Goal: Complete application form

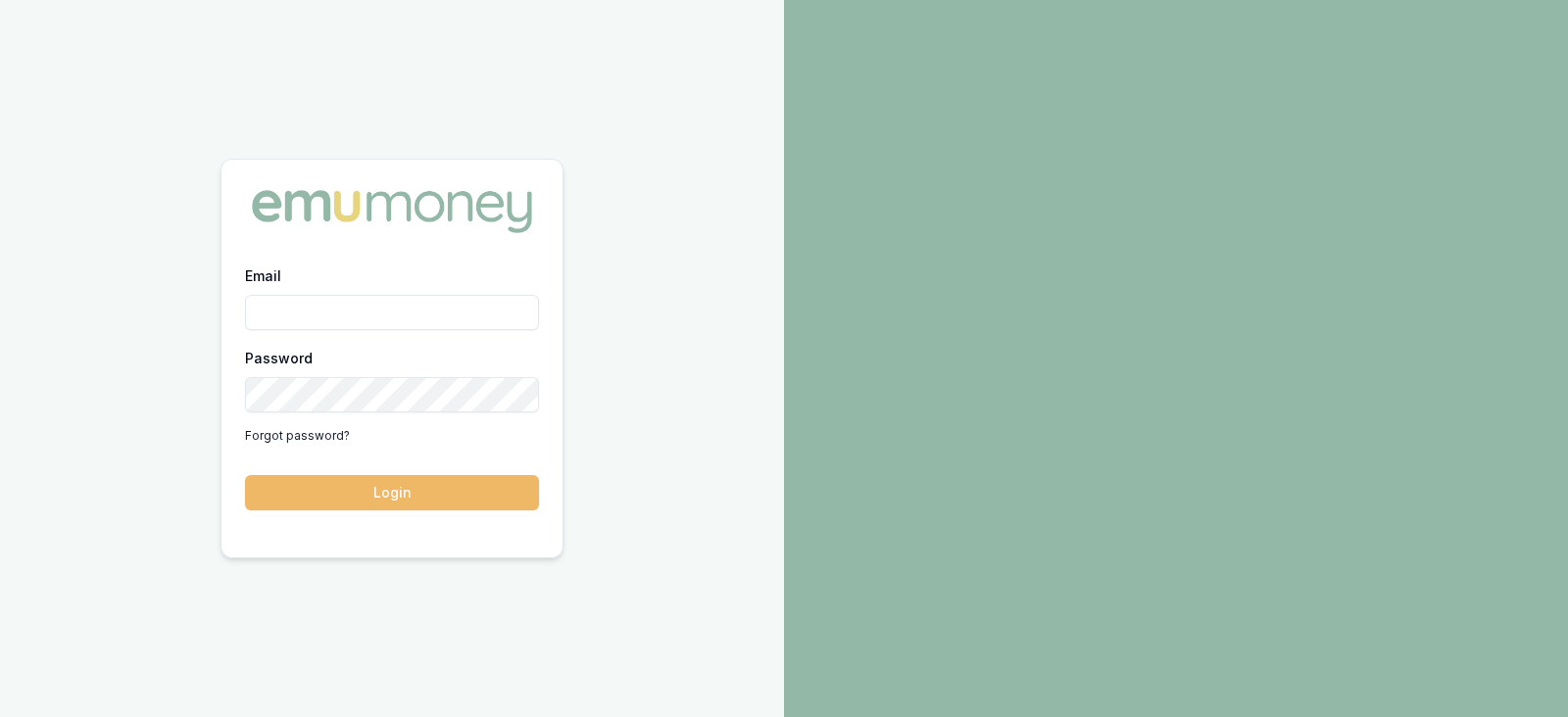
type input "[PERSON_NAME][EMAIL_ADDRESS][PERSON_NAME][DOMAIN_NAME]"
click at [424, 492] on button "Login" at bounding box center [392, 493] width 294 height 36
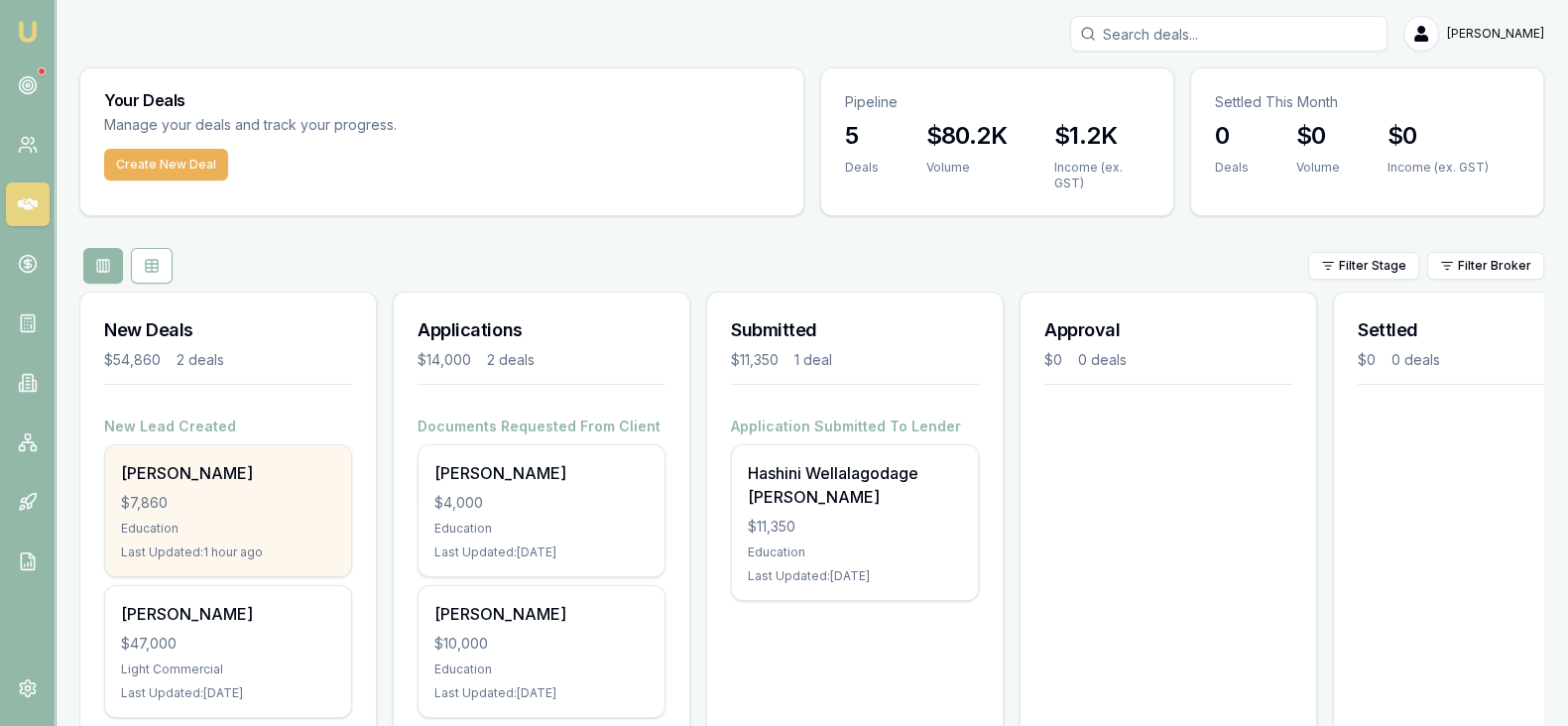
click at [270, 498] on div "$7,860" at bounding box center [228, 503] width 215 height 20
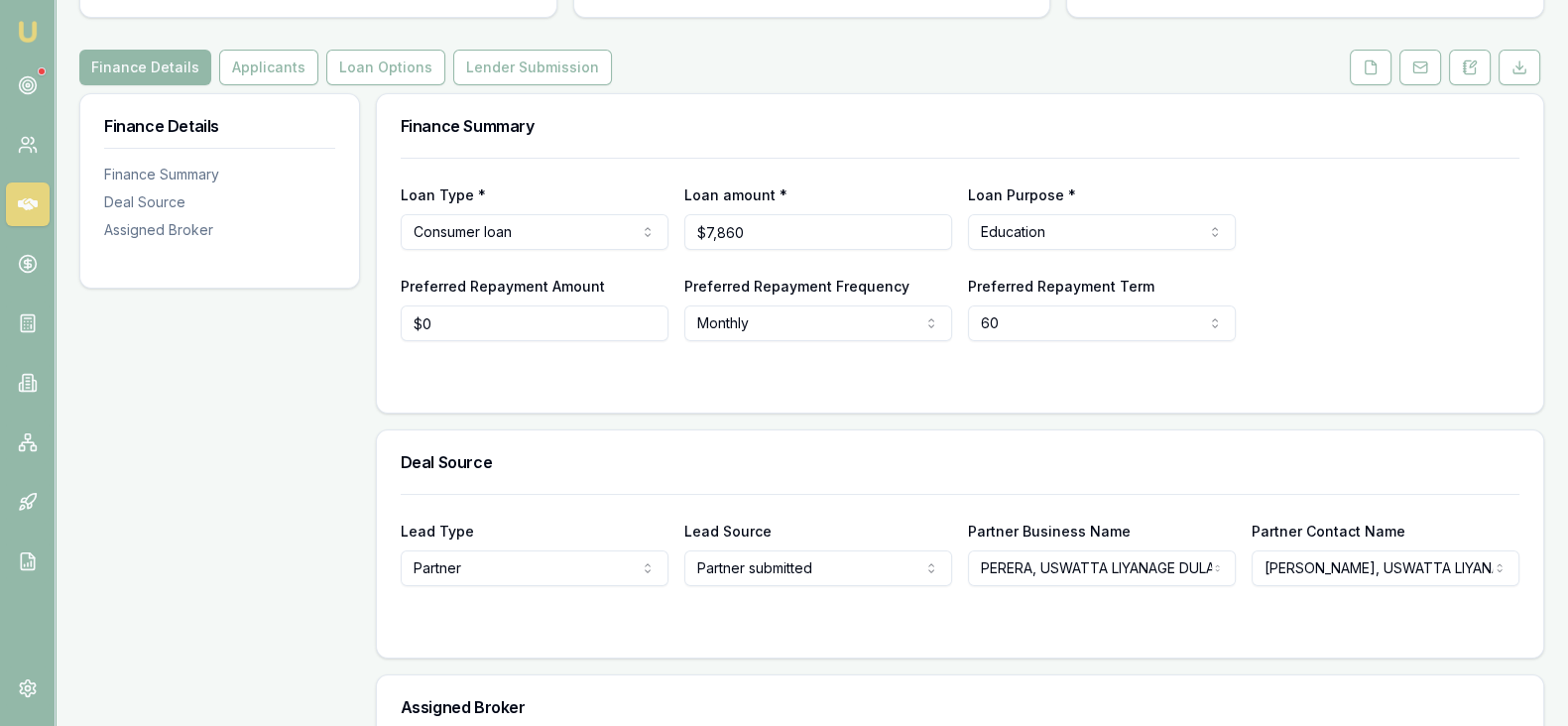
scroll to position [208, 0]
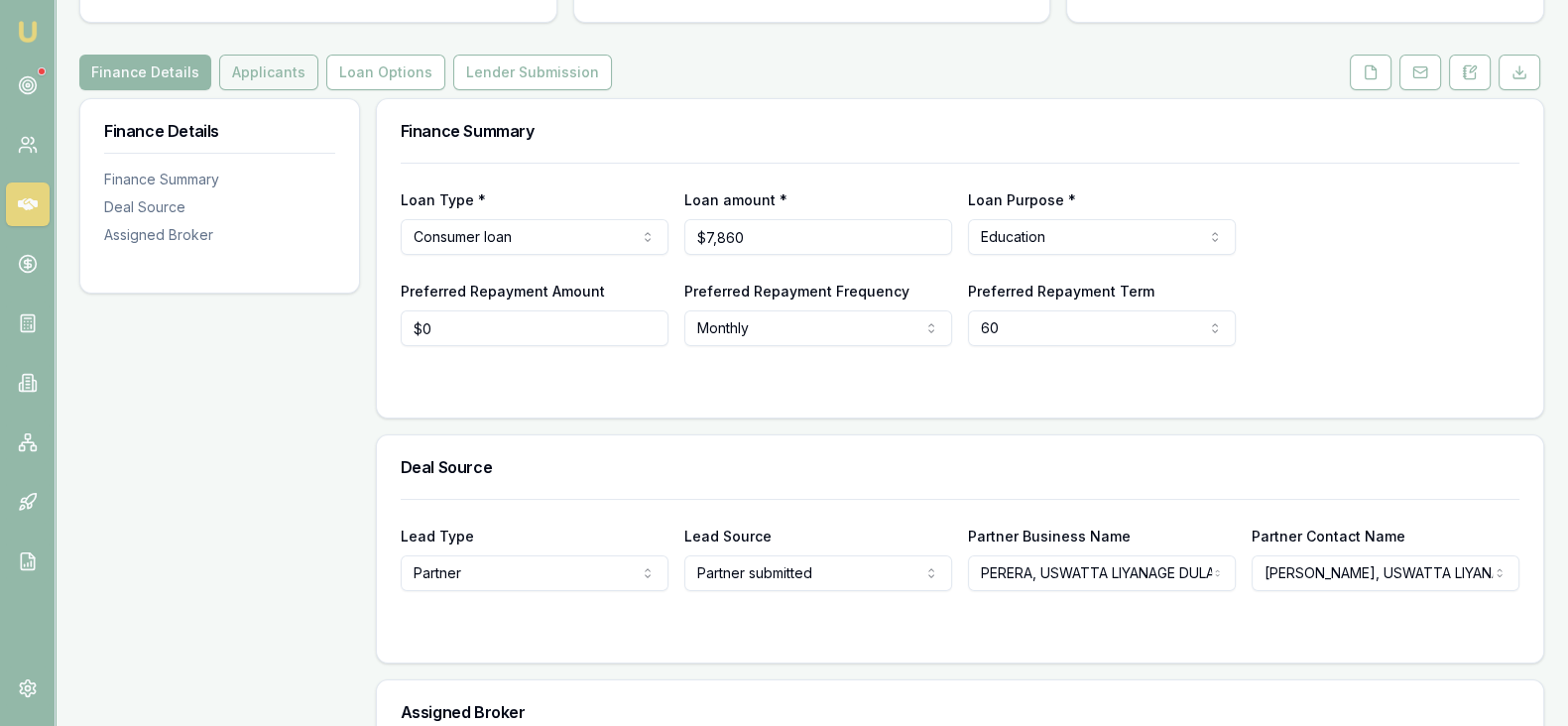
click at [293, 80] on button "Applicants" at bounding box center [268, 73] width 99 height 36
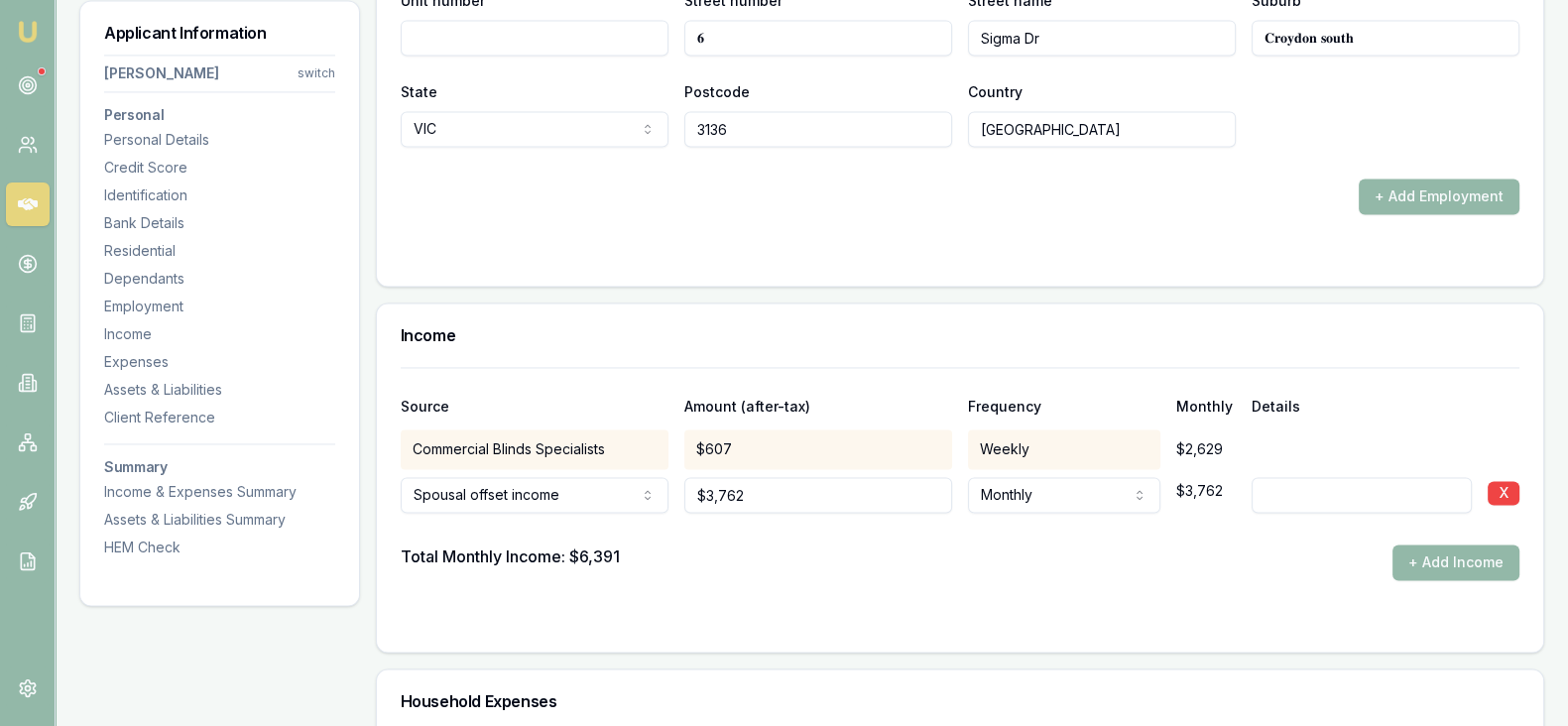
scroll to position [3800, 0]
click at [1447, 562] on button "+ Add Income" at bounding box center [1455, 560] width 127 height 36
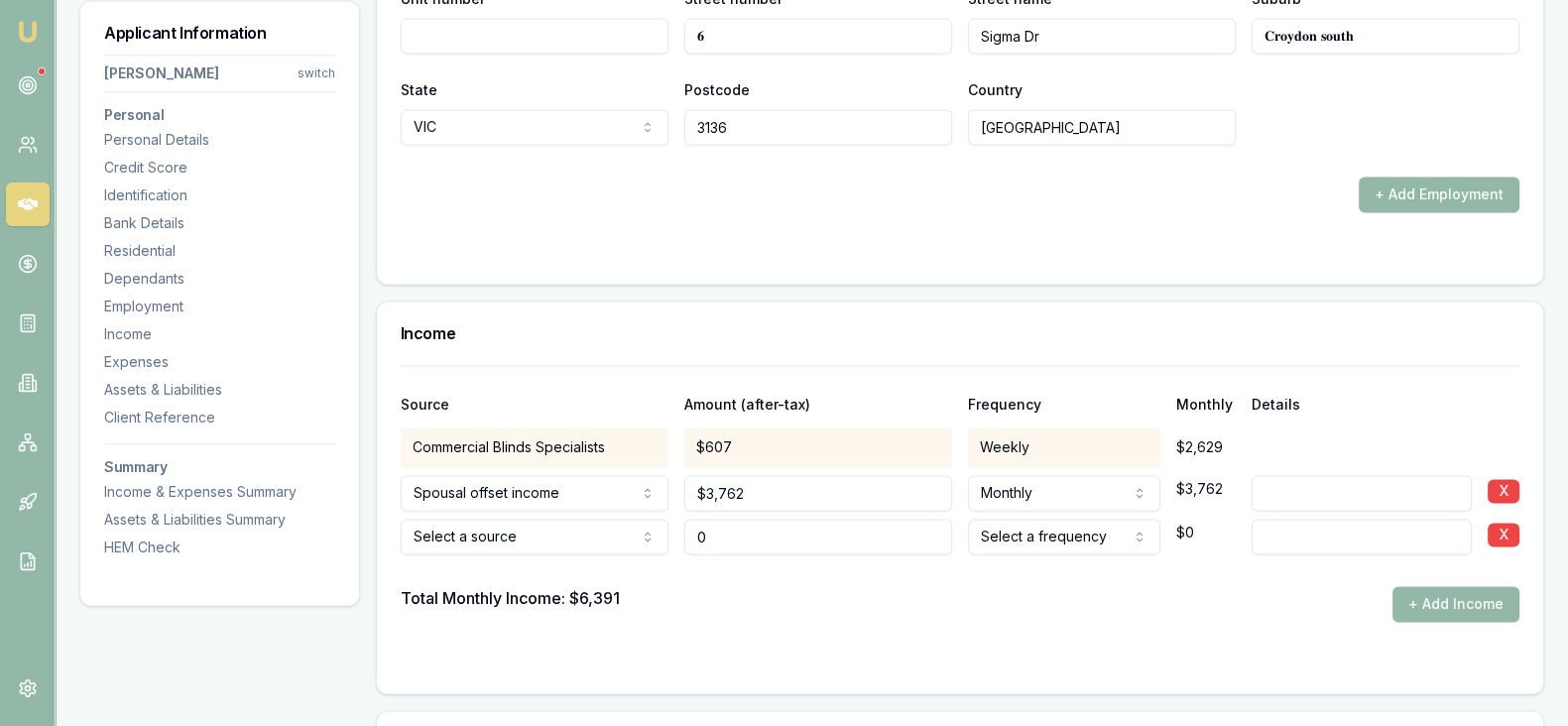
type input "$0"
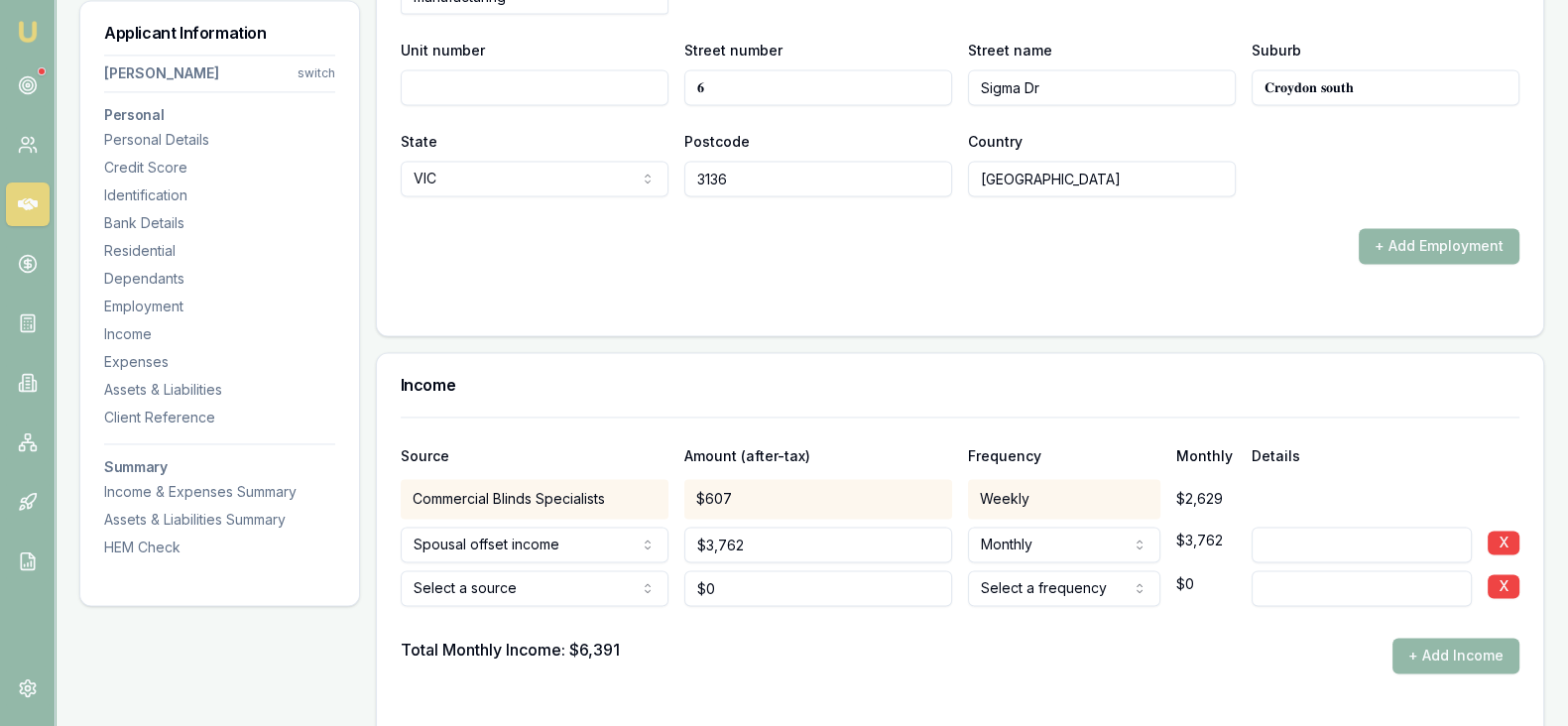
scroll to position [3755, 0]
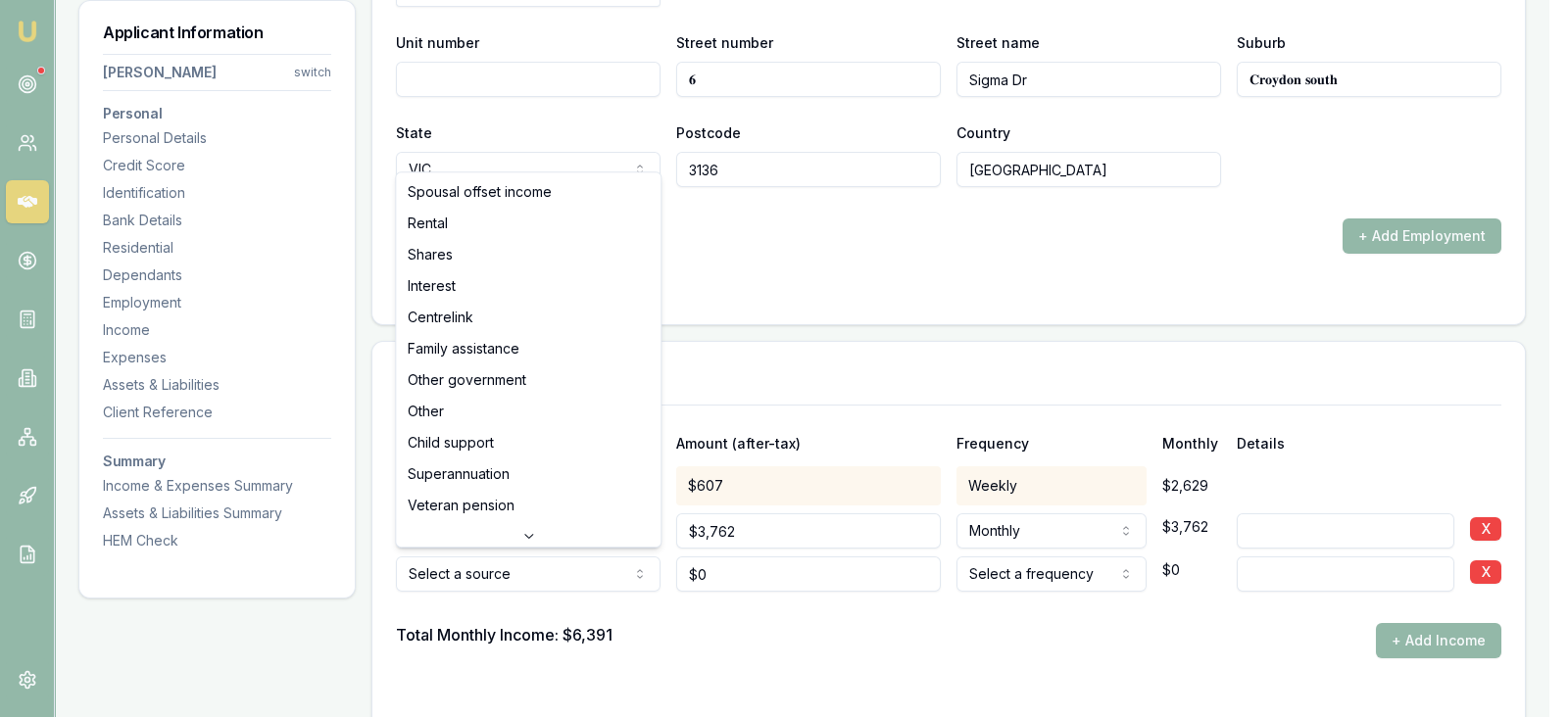
select select "RENTAL"
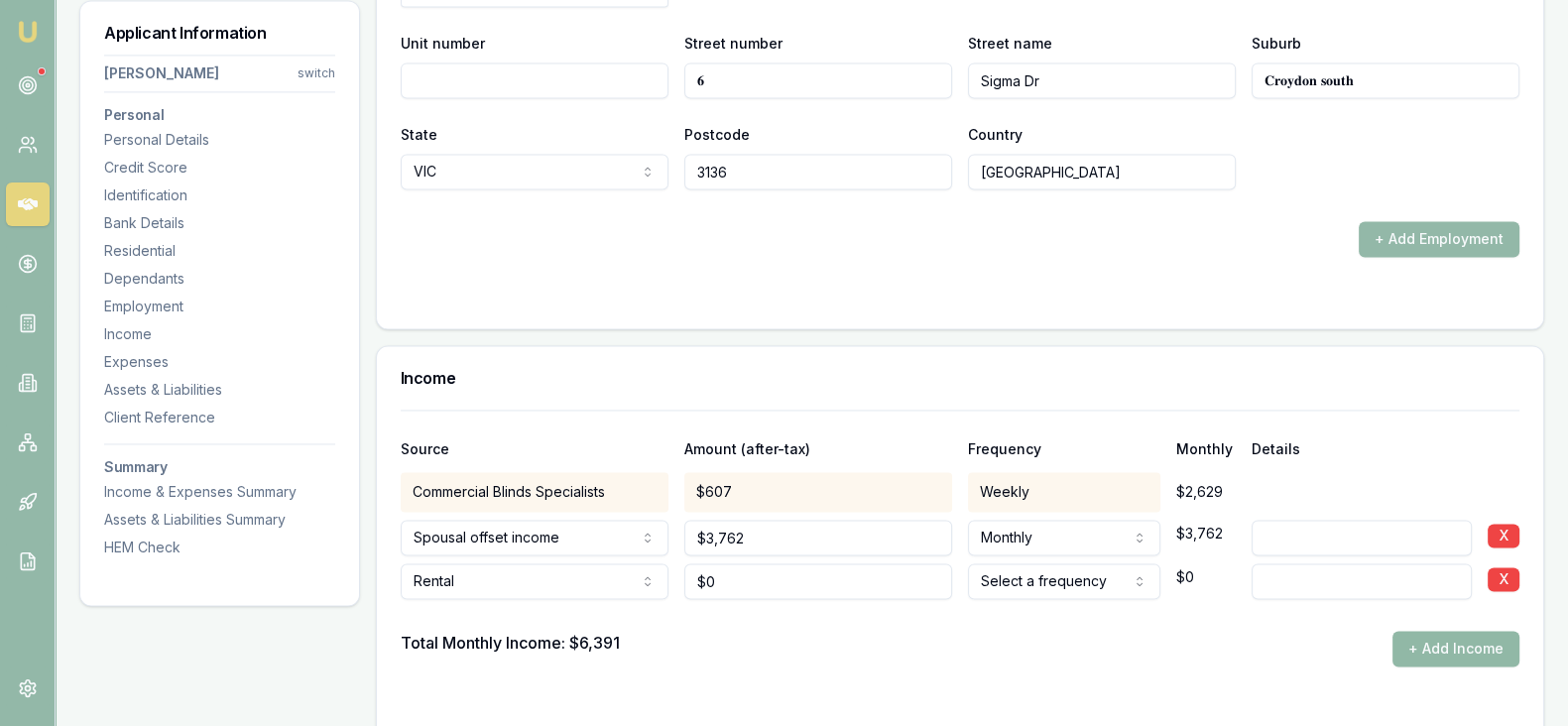
click at [1431, 641] on button "+ Add Income" at bounding box center [1455, 649] width 127 height 36
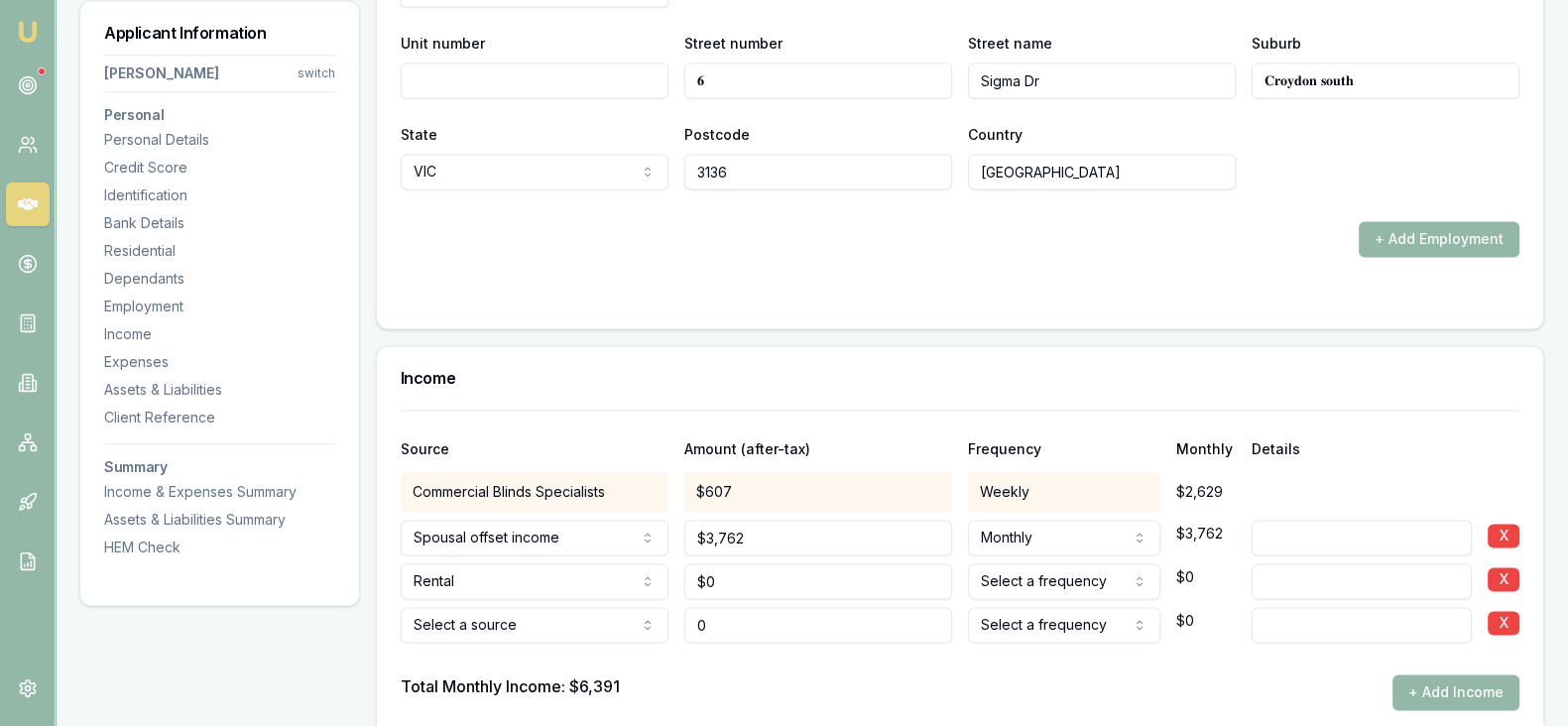
type input "$0"
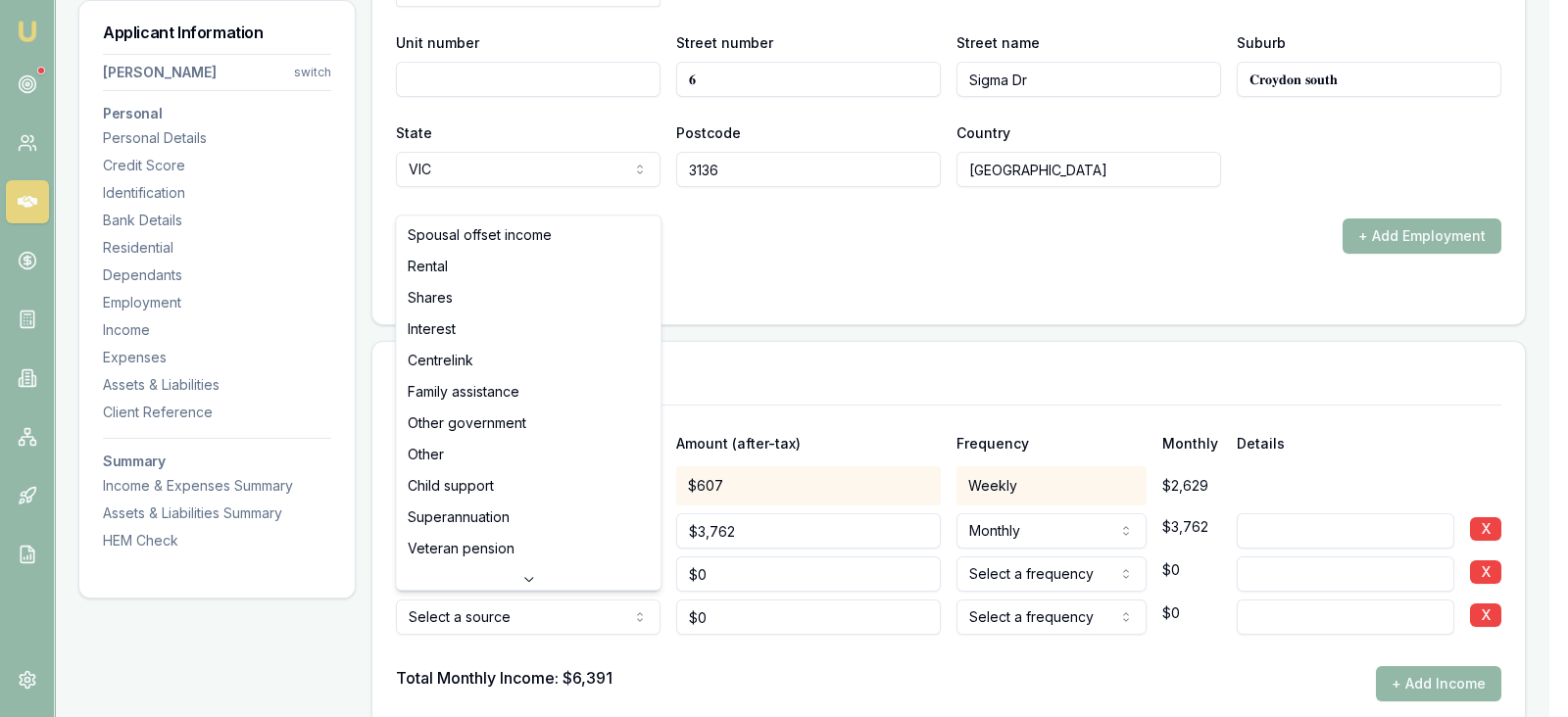
select select "CENTRELINK"
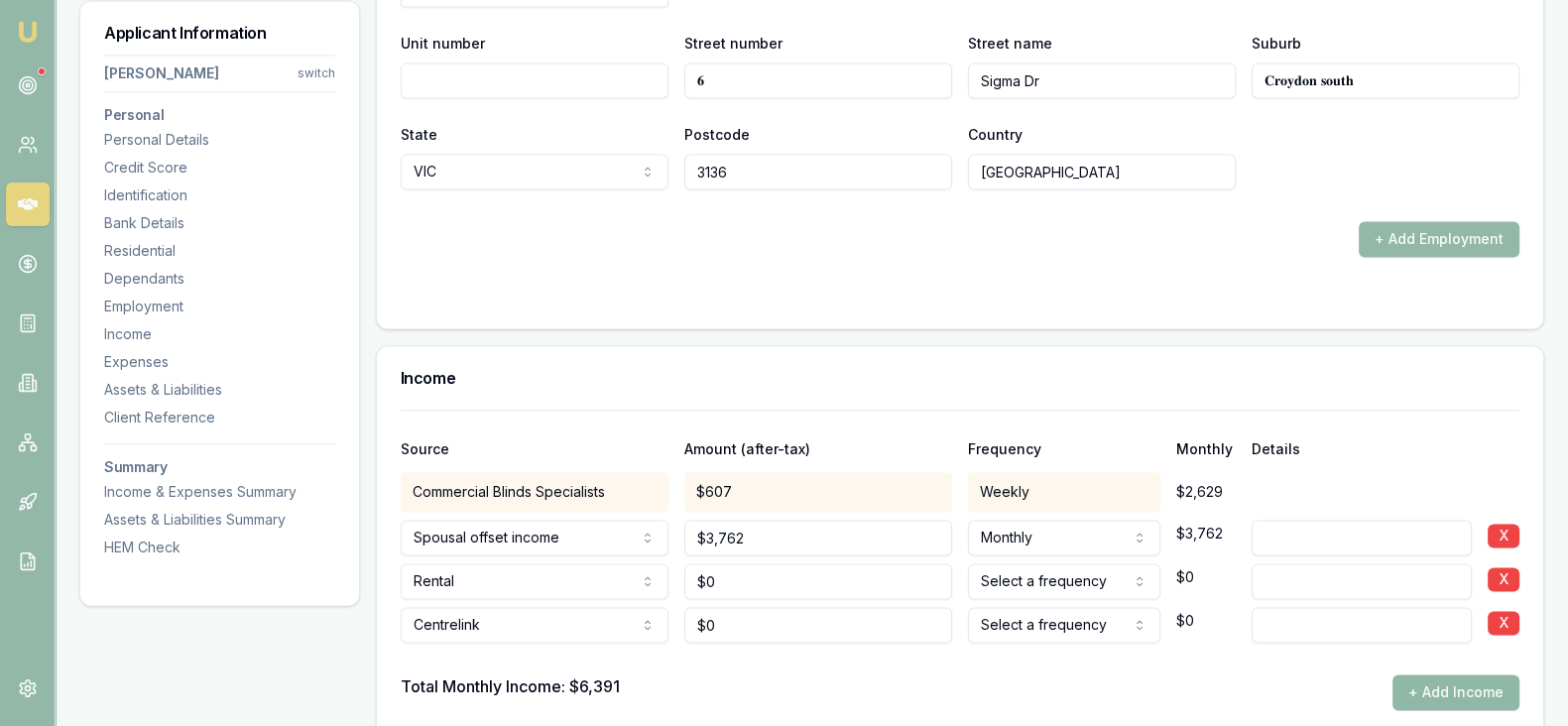
click at [1405, 681] on button "+ Add Income" at bounding box center [1455, 692] width 127 height 36
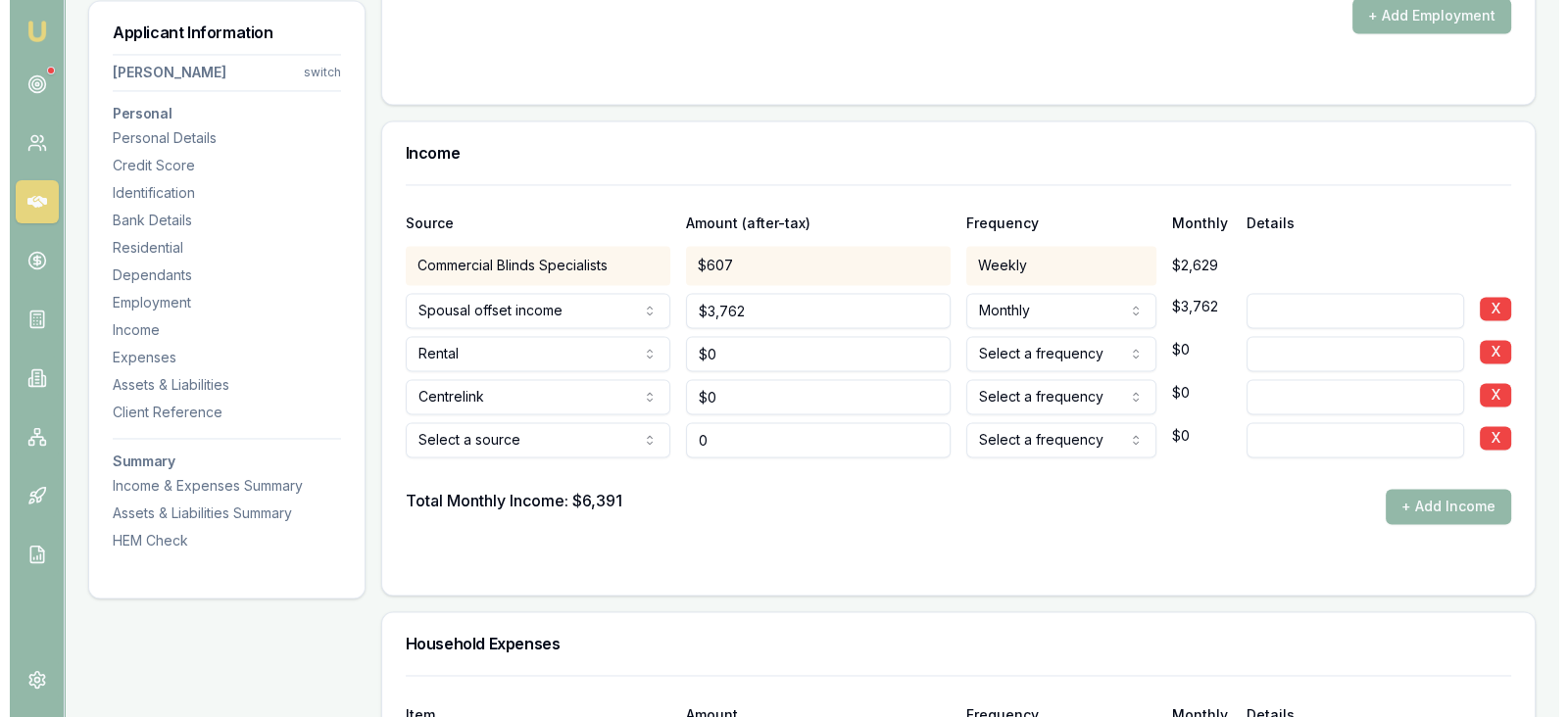
scroll to position [3933, 0]
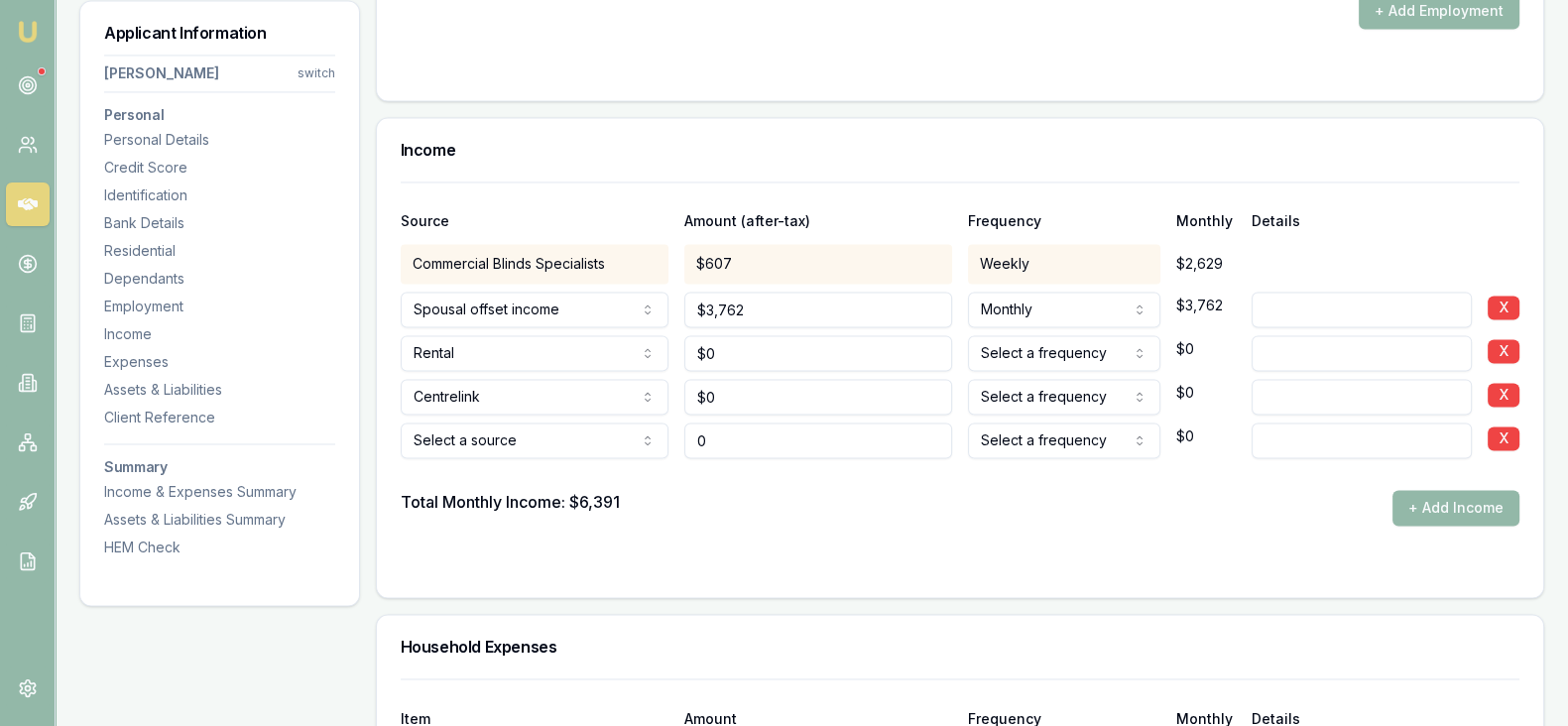
type input "$0"
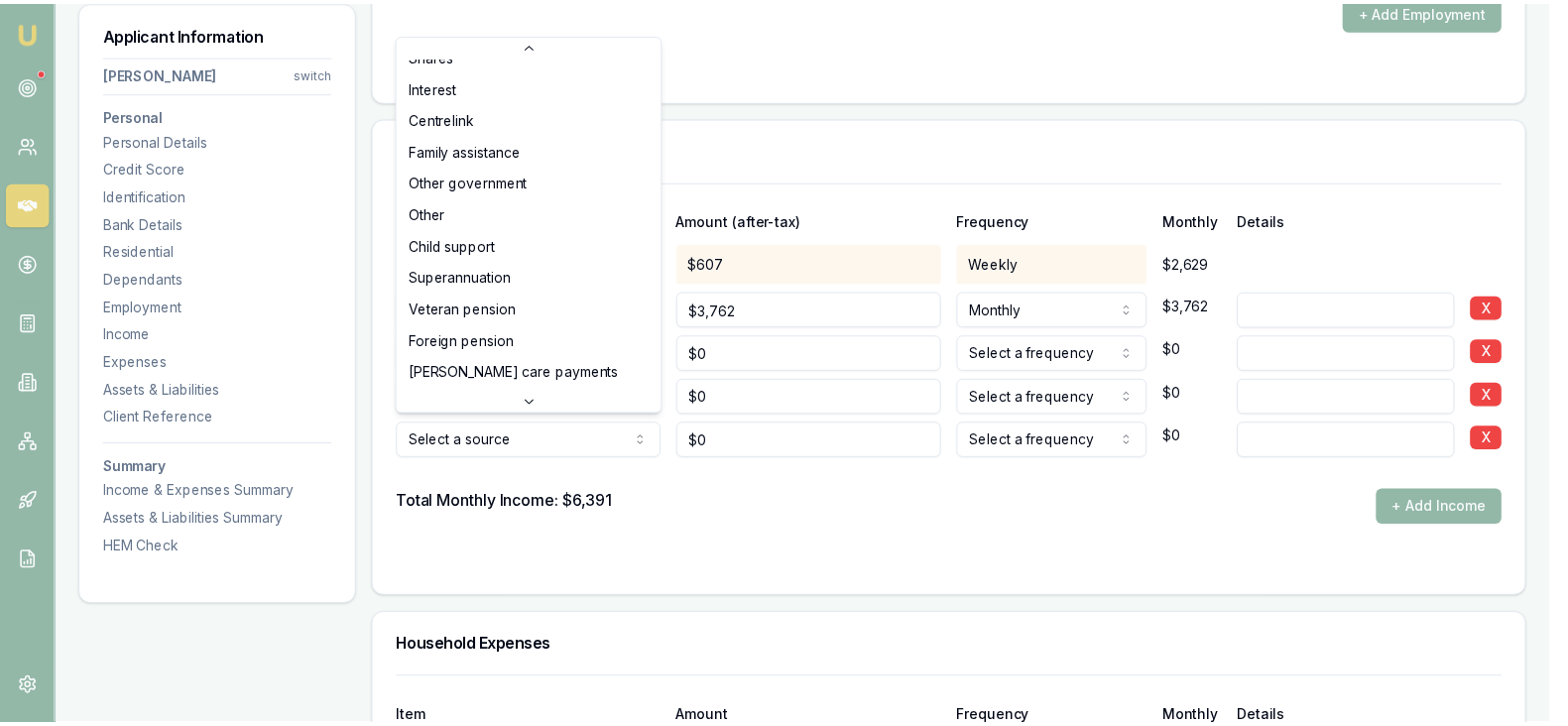
scroll to position [0, 0]
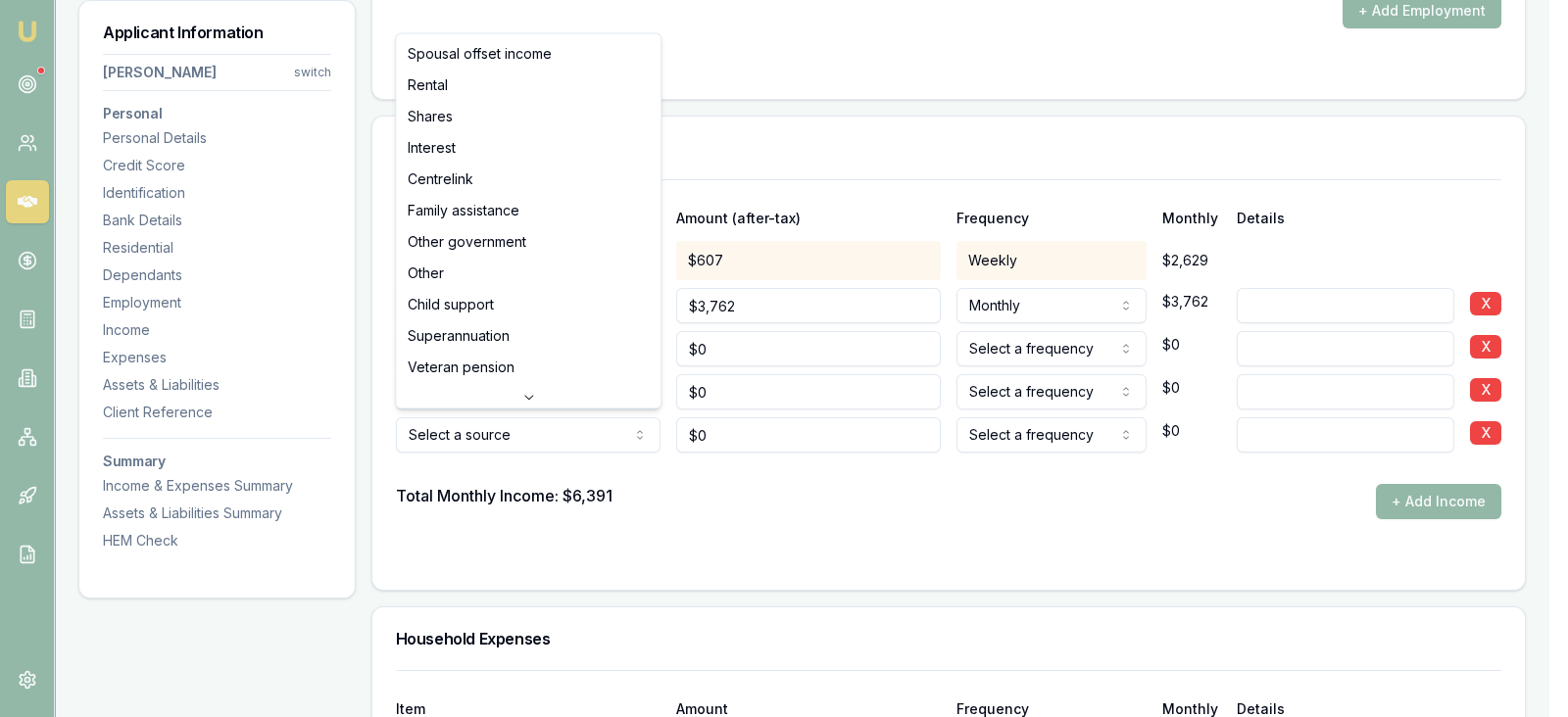
select select "FAMILY_ASSISTANCE"
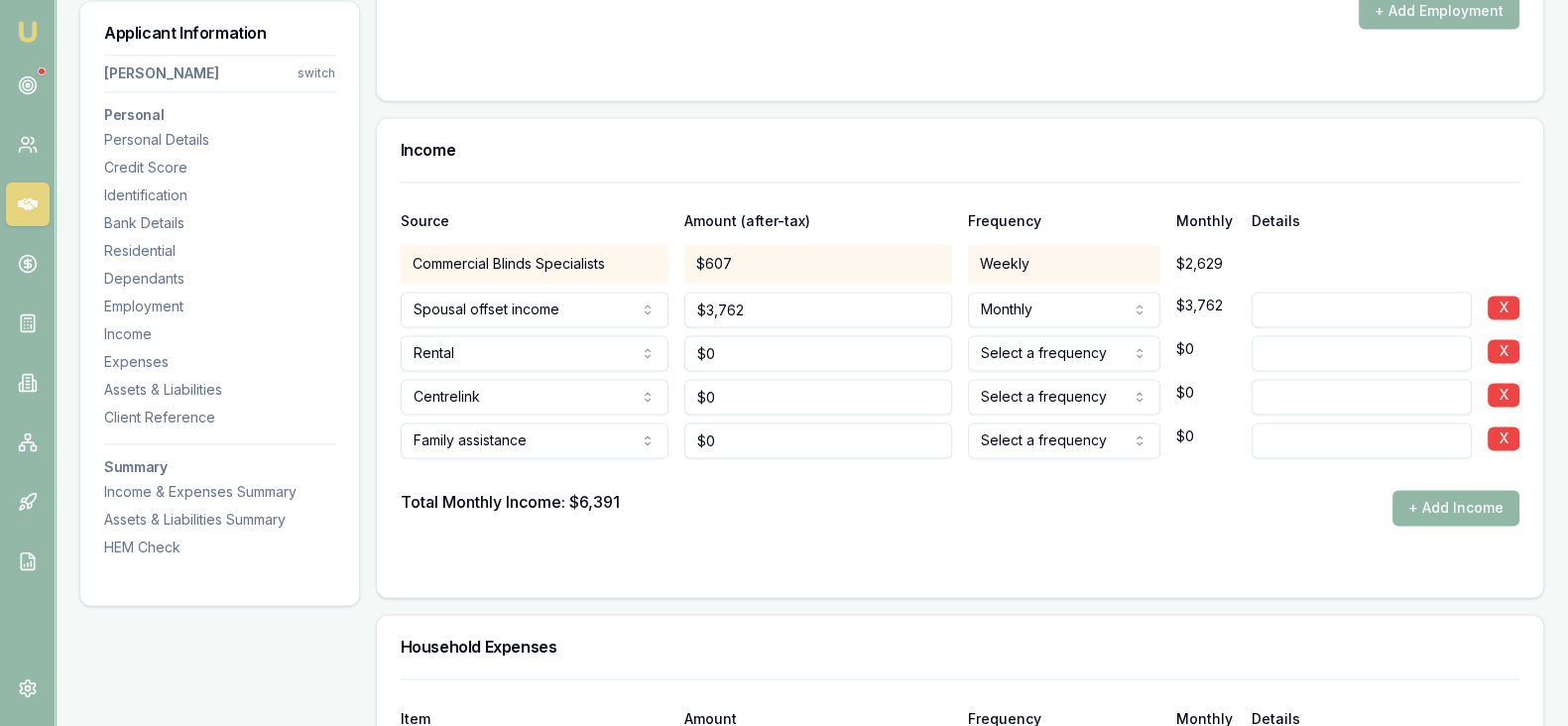
click at [1404, 508] on button "+ Add Income" at bounding box center [1455, 508] width 127 height 36
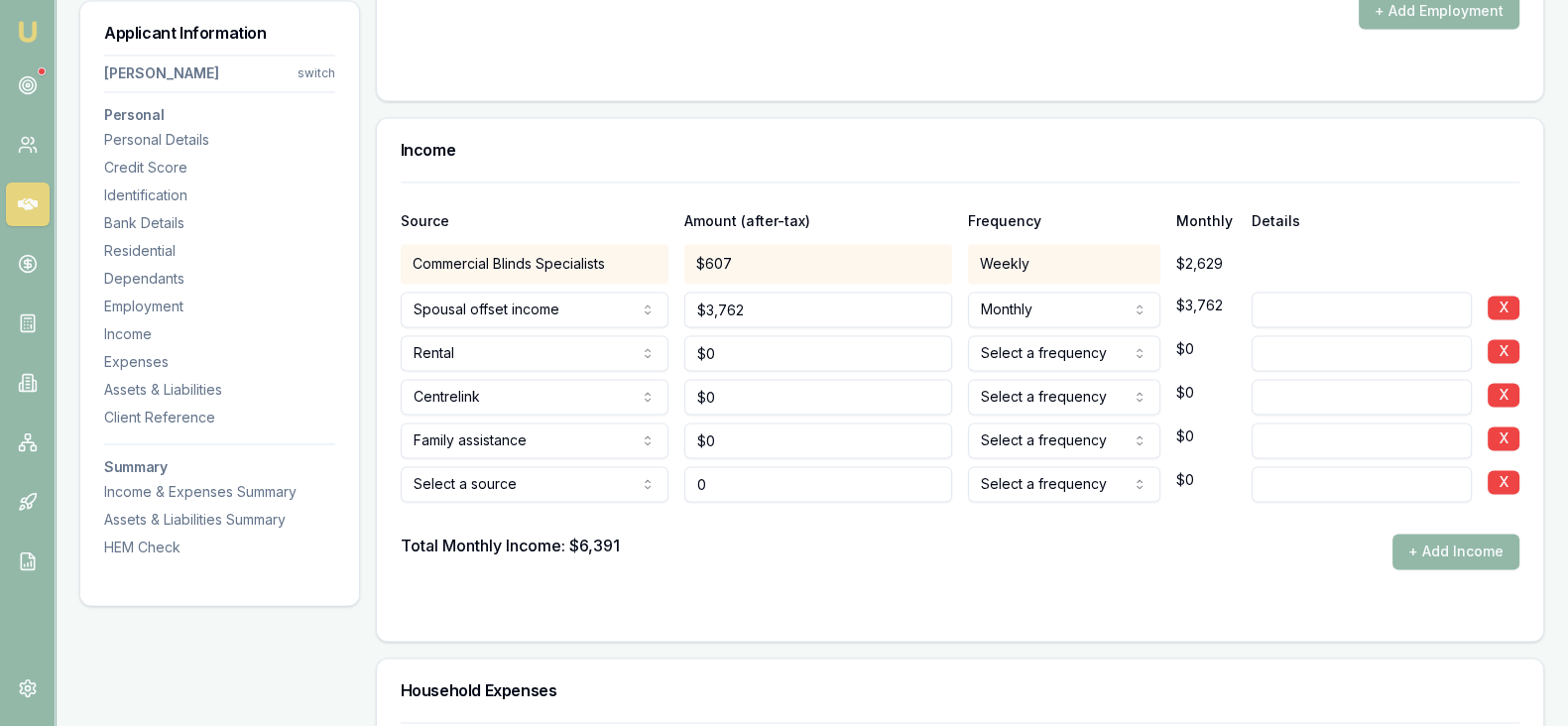
type input "$0"
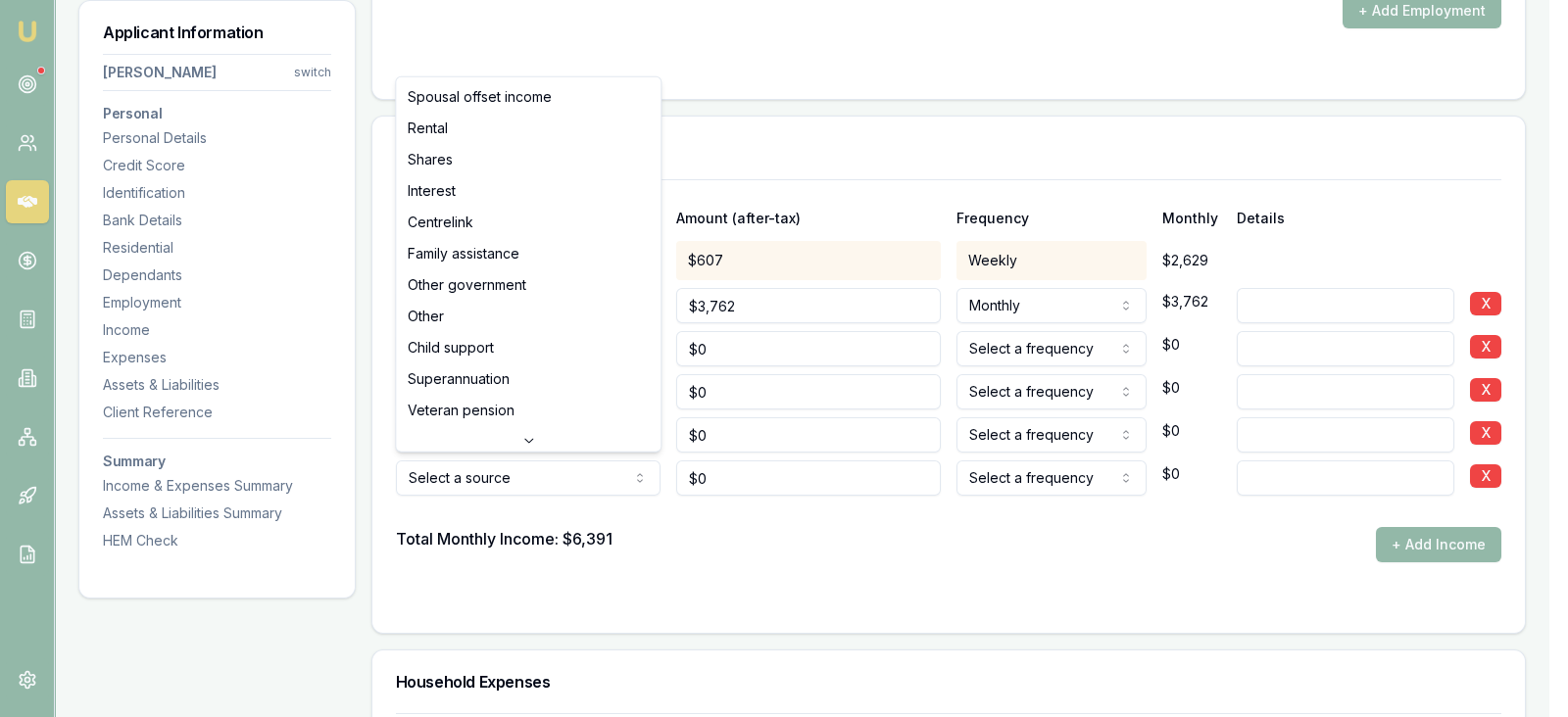
select select "CHILD_SUPPORT"
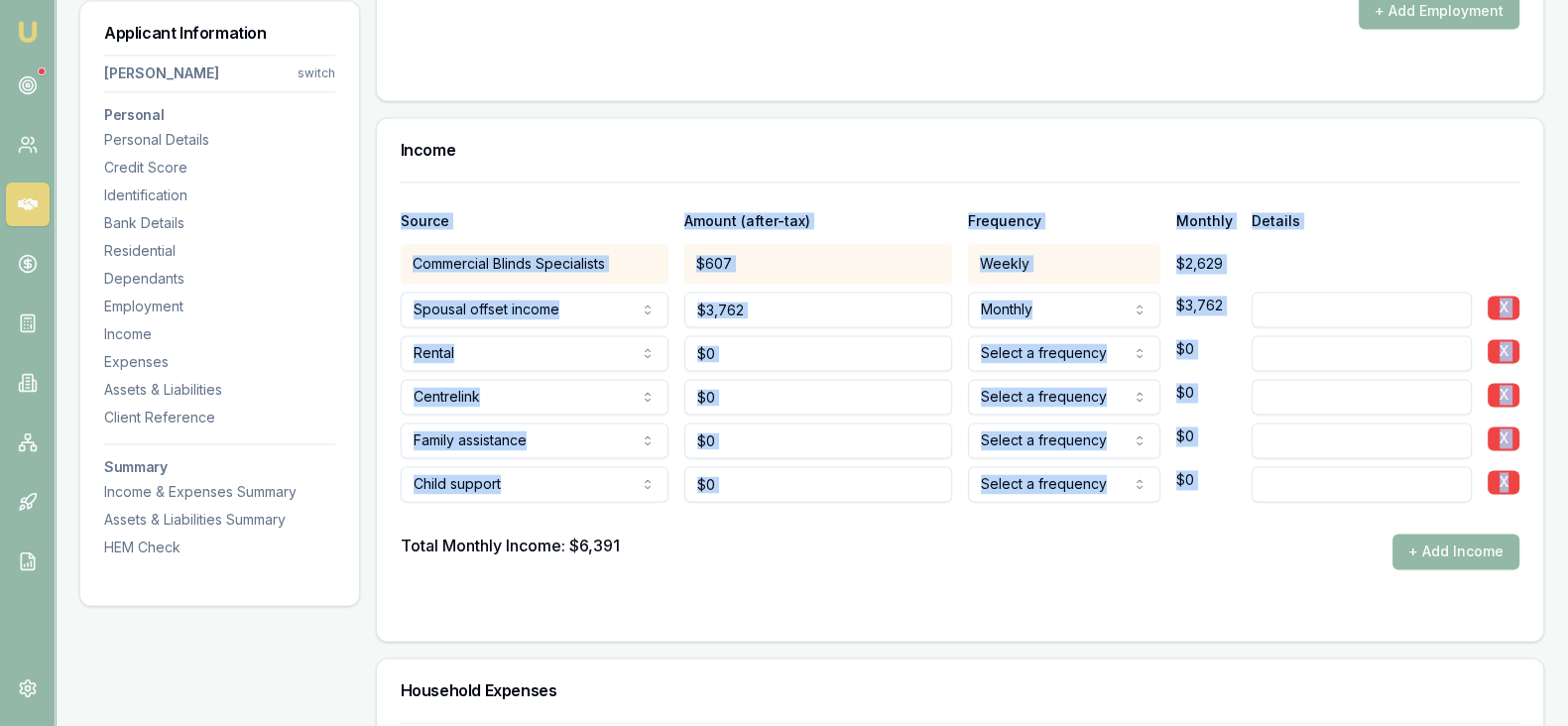
drag, startPoint x: 399, startPoint y: 191, endPoint x: 1185, endPoint y: 519, distance: 851.7
click at [1185, 519] on div "Source Amount (after-tax) Frequency Monthly Details Commercial Blinds Specialis…" at bounding box center [960, 375] width 1119 height 387
copy div "Source Amount (after-tax) Frequency Monthly Details Commercial Blinds Specialis…"
